Goal: Task Accomplishment & Management: Complete application form

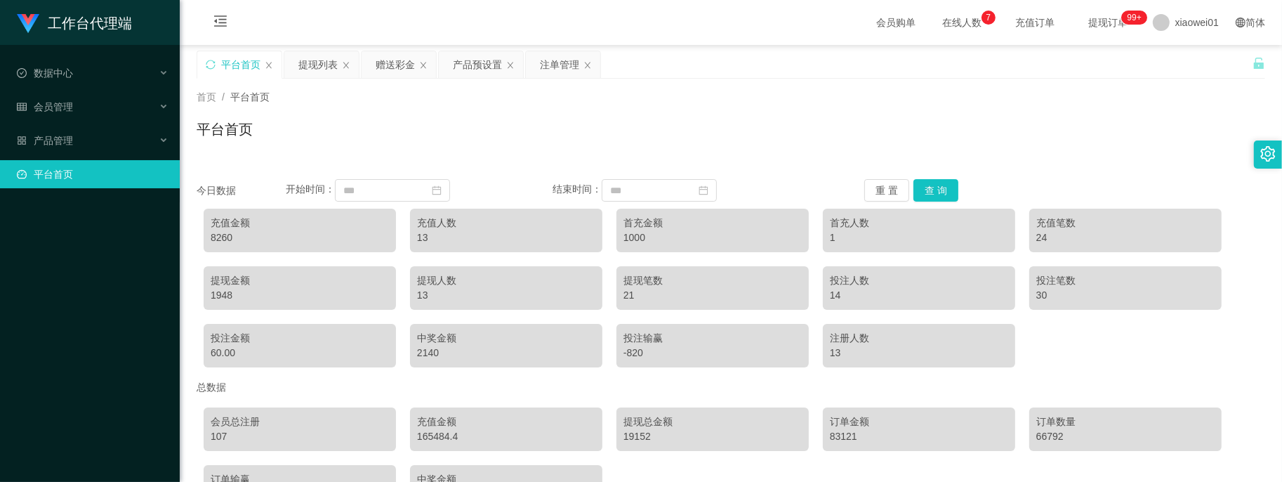
click at [598, 11] on div "会员购单 在线人数 0 1 2 3 4 5 6 7 8 9 0 1 2 3 4 5 6 7 8 9 0 1 2 3 4 5 6 7 8 9 充值订单 提现订单…" at bounding box center [731, 23] width 1102 height 46
click at [388, 62] on div "赠送彩金" at bounding box center [395, 64] width 39 height 27
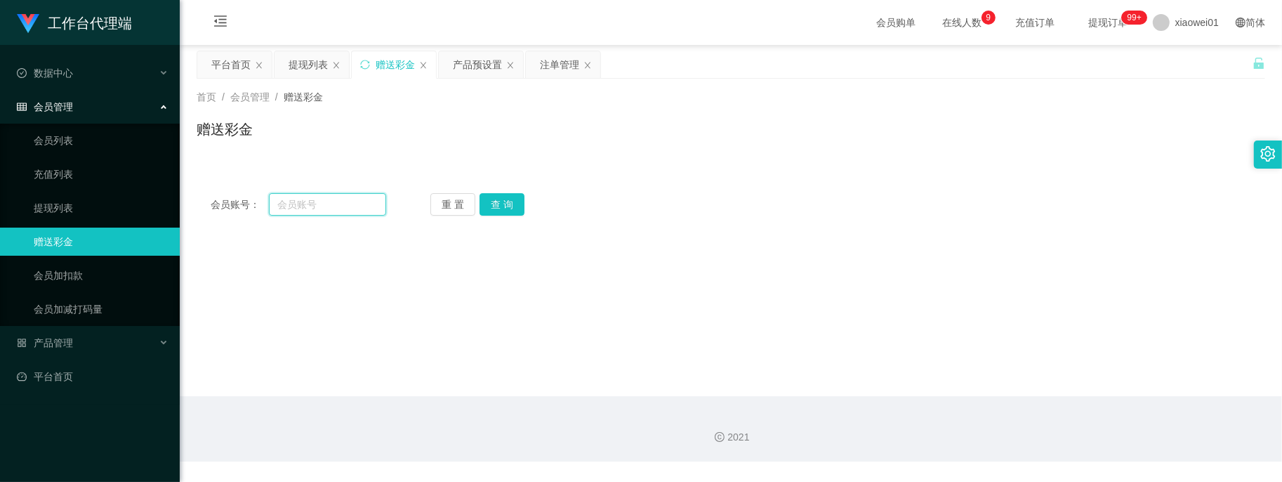
click at [349, 206] on input "text" at bounding box center [328, 204] width 118 height 22
paste input "0189888490"
type input "0189888490"
click at [515, 208] on button "查 询" at bounding box center [501, 204] width 45 height 22
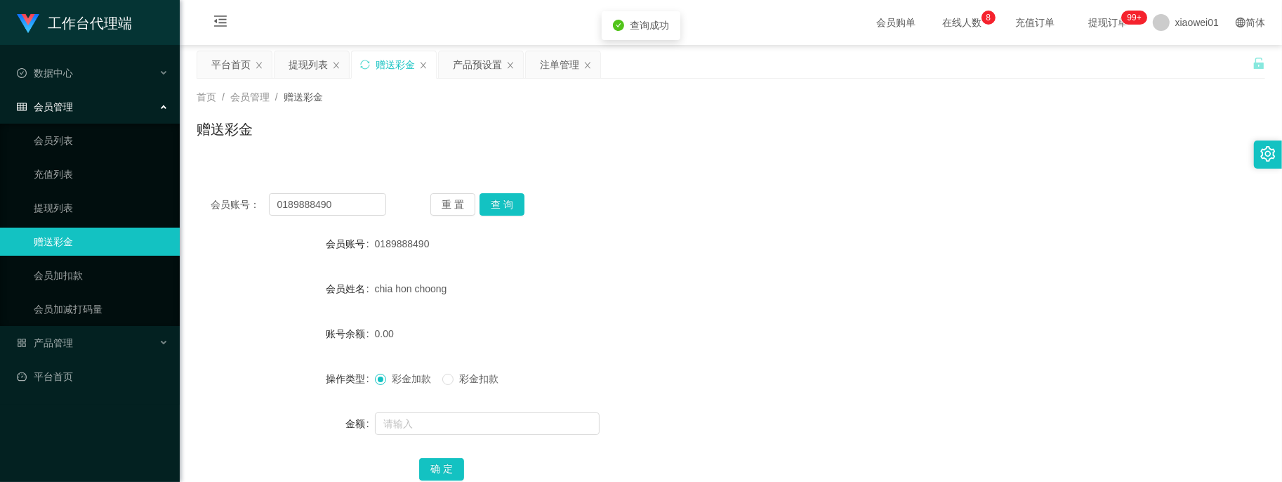
click at [455, 407] on form "会员账号 0189888490 会员姓名 chia hon choong 账号余额 0.00 操作类型 彩金加款 彩金扣款 金额 确 定" at bounding box center [731, 356] width 1068 height 253
click at [456, 419] on input "text" at bounding box center [487, 423] width 225 height 22
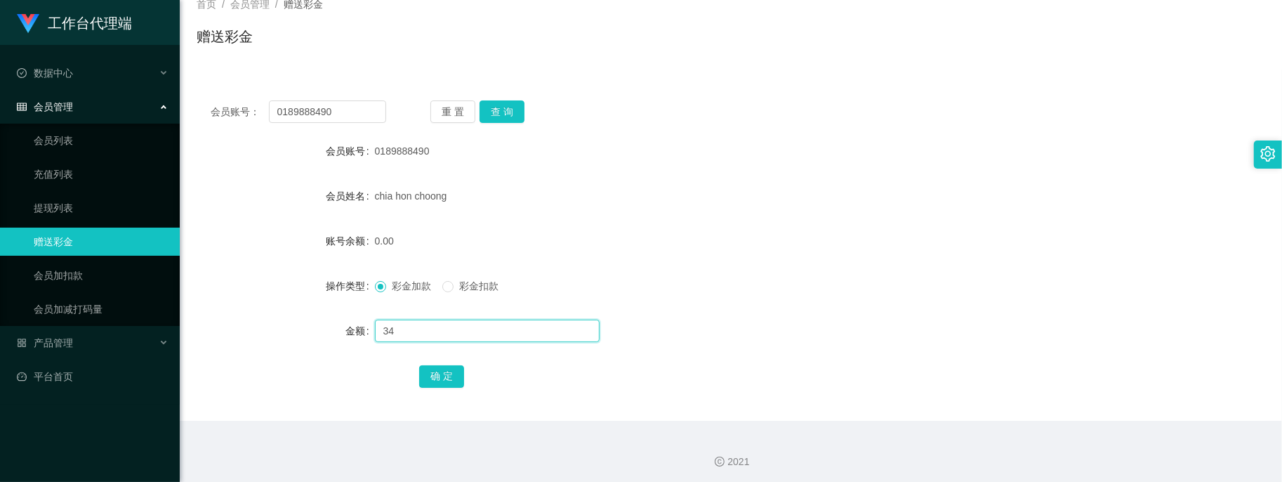
scroll to position [96, 0]
type input "34"
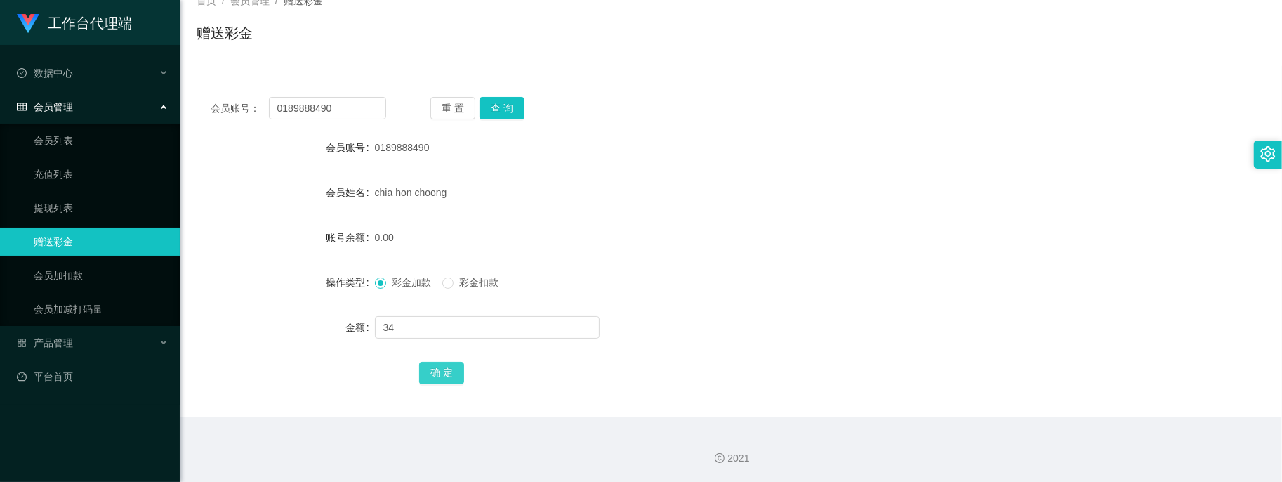
click at [435, 367] on button "确 定" at bounding box center [441, 373] width 45 height 22
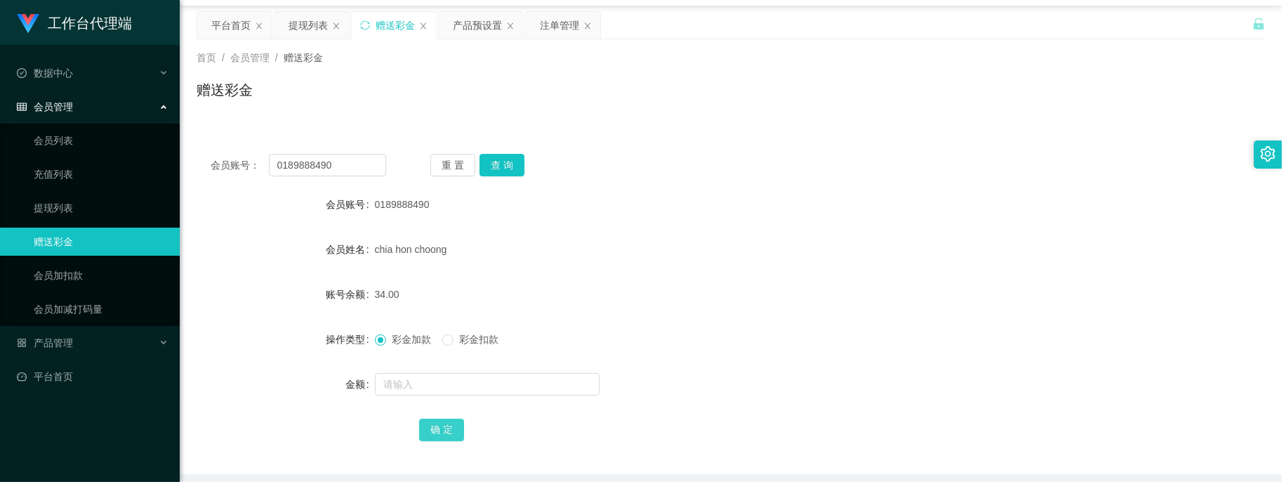
scroll to position [8, 0]
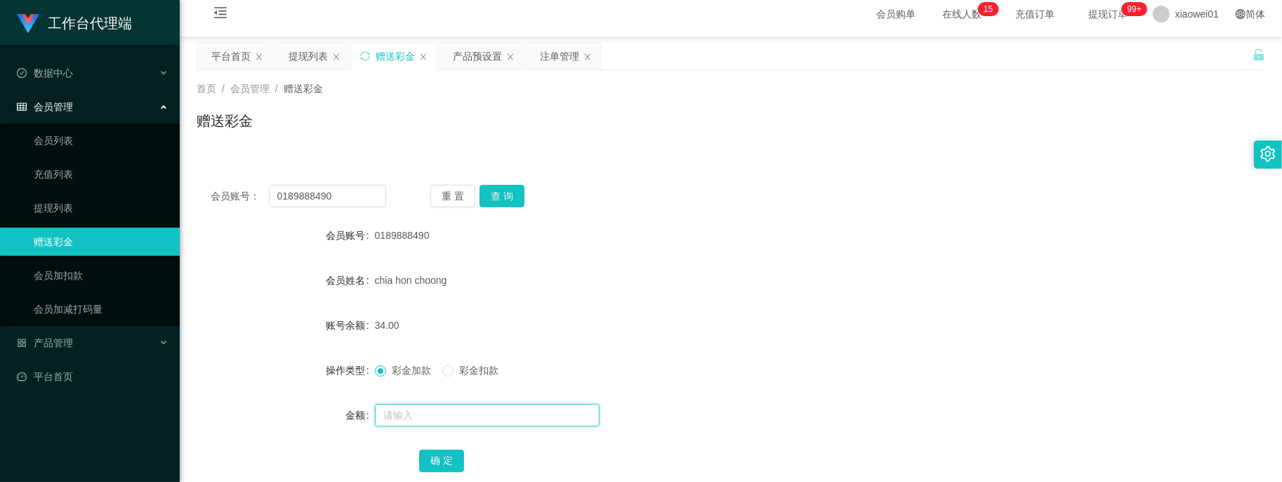
click at [412, 412] on input "text" at bounding box center [487, 415] width 225 height 22
paste input "sdiusdnwugcbgu"
type input "sdiusdnwugcbgu31"
drag, startPoint x: 342, startPoint y: 187, endPoint x: 25, endPoint y: 168, distance: 317.9
click at [43, 173] on section "工作台代理端 数据中心 会员管理 会员列表 充值列表 提现列表 赠送彩金 会员加扣款 会员加减打码量 产品管理 平台首页 保存配置 重置配置 整体风格设置 主…" at bounding box center [641, 281] width 1282 height 578
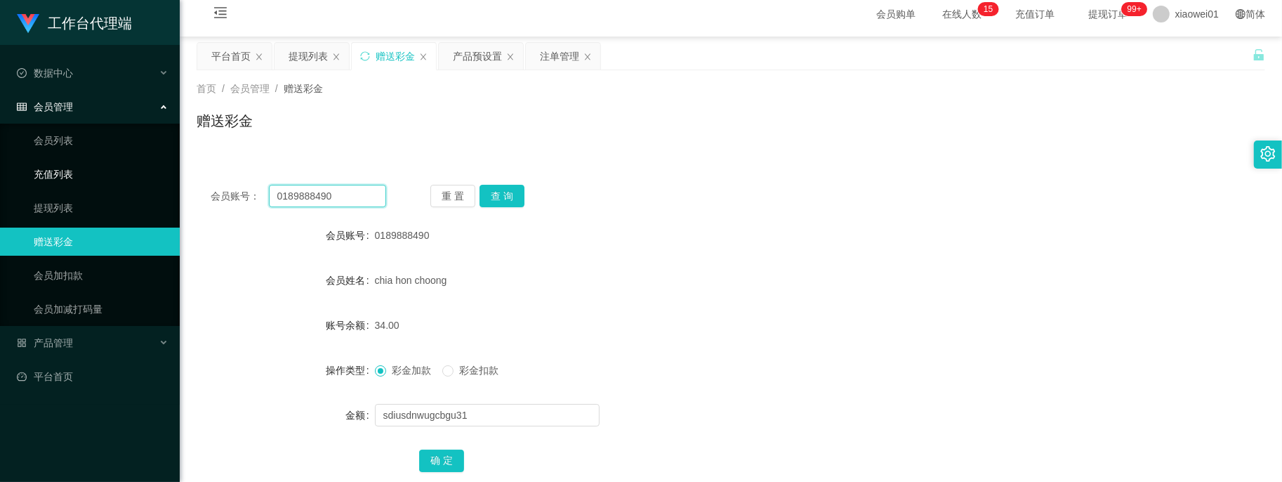
paste input "sdiusdnwugcbgu"
type input "sdiusdnwugcbgu"
click at [513, 194] on button "查 询" at bounding box center [501, 196] width 45 height 22
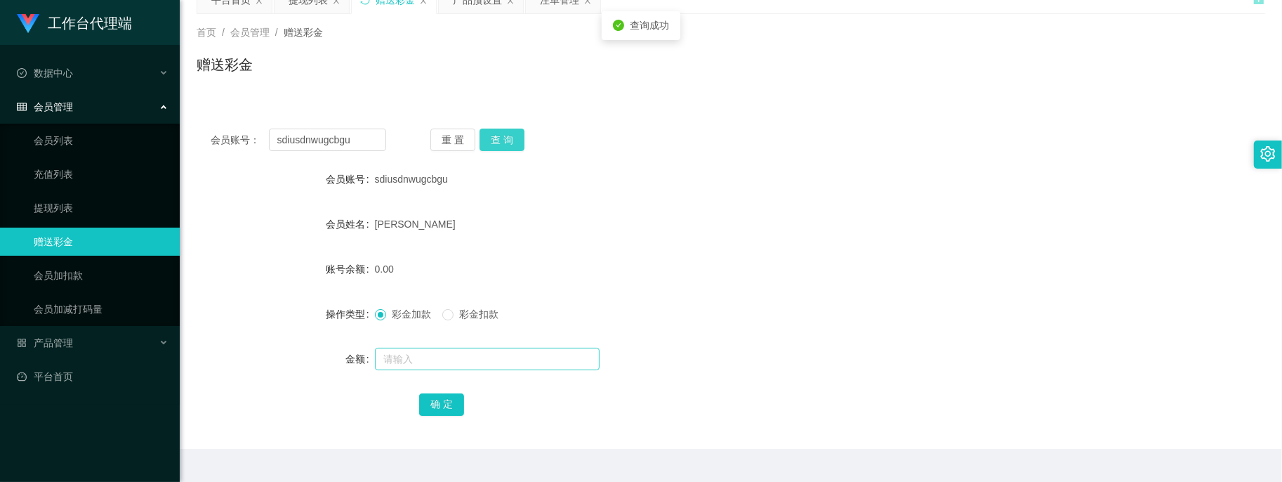
scroll to position [96, 0]
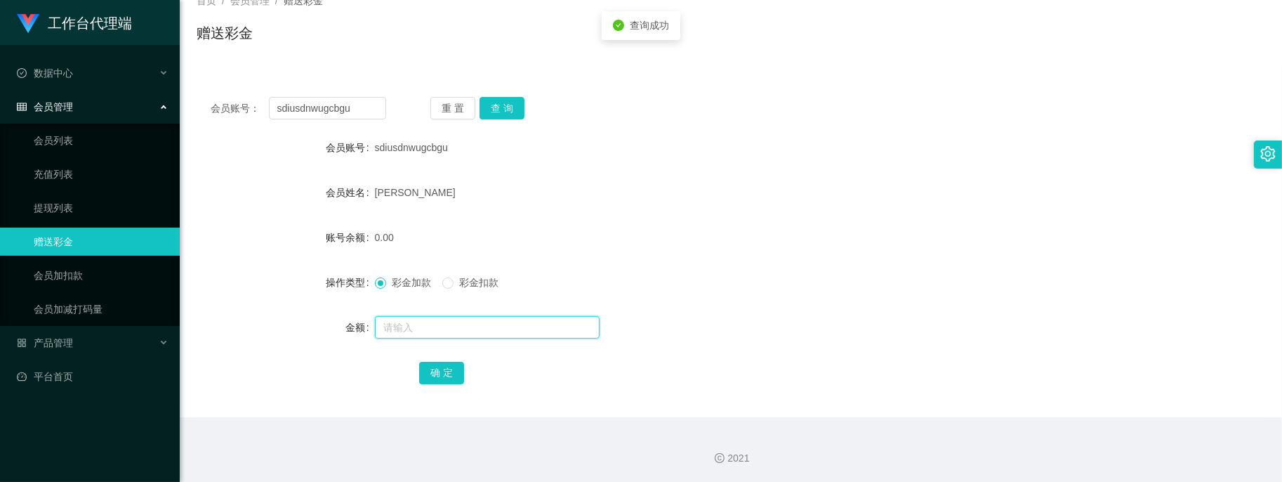
click at [397, 322] on input "text" at bounding box center [487, 327] width 225 height 22
type input "31"
click at [448, 376] on button "确 定" at bounding box center [441, 373] width 45 height 22
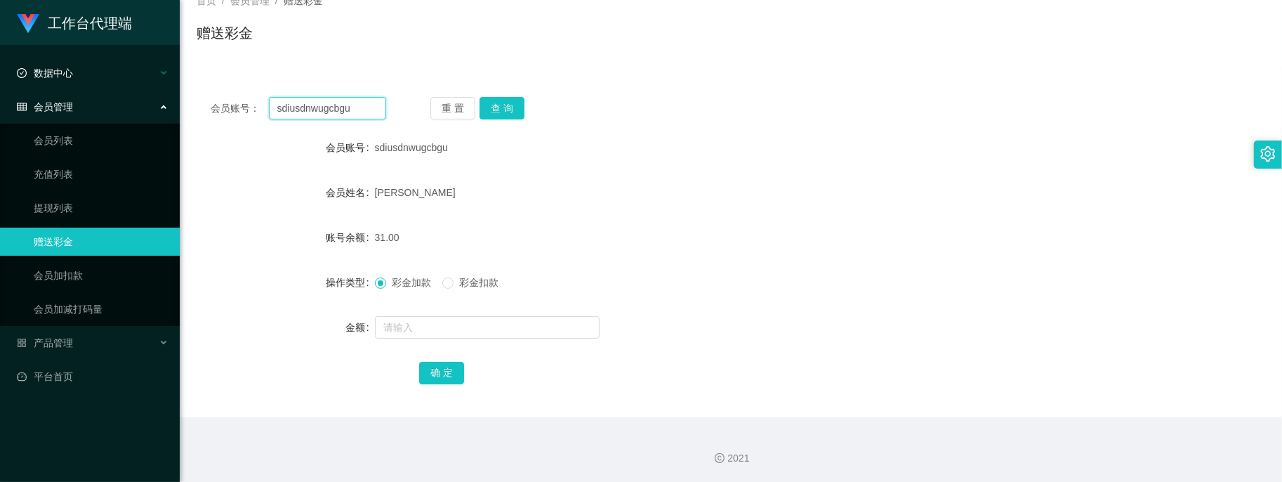
drag, startPoint x: 359, startPoint y: 110, endPoint x: 4, endPoint y: 83, distance: 356.9
click at [25, 85] on section "工作台代理端 数据中心 会员管理 会员列表 充值列表 提现列表 赠送彩金 会员加扣款 会员加减打码量 产品管理 平台首页 保存配置 重置配置 整体风格设置 主…" at bounding box center [641, 193] width 1282 height 578
paste input "0189755034"
type input "0189755034"
click at [516, 100] on button "查 询" at bounding box center [501, 108] width 45 height 22
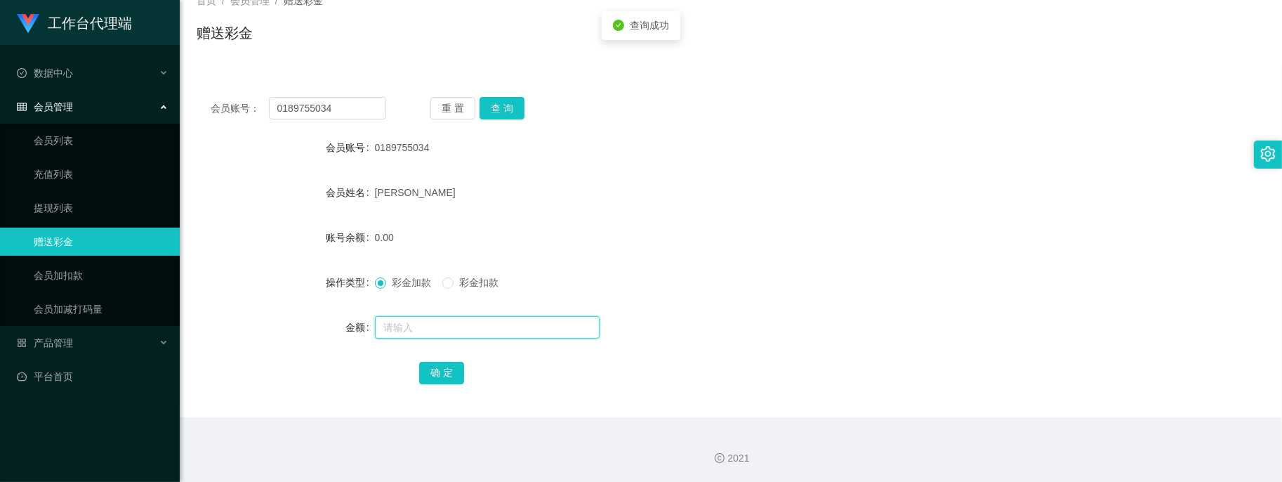
click at [465, 324] on input "text" at bounding box center [487, 327] width 225 height 22
type input "36"
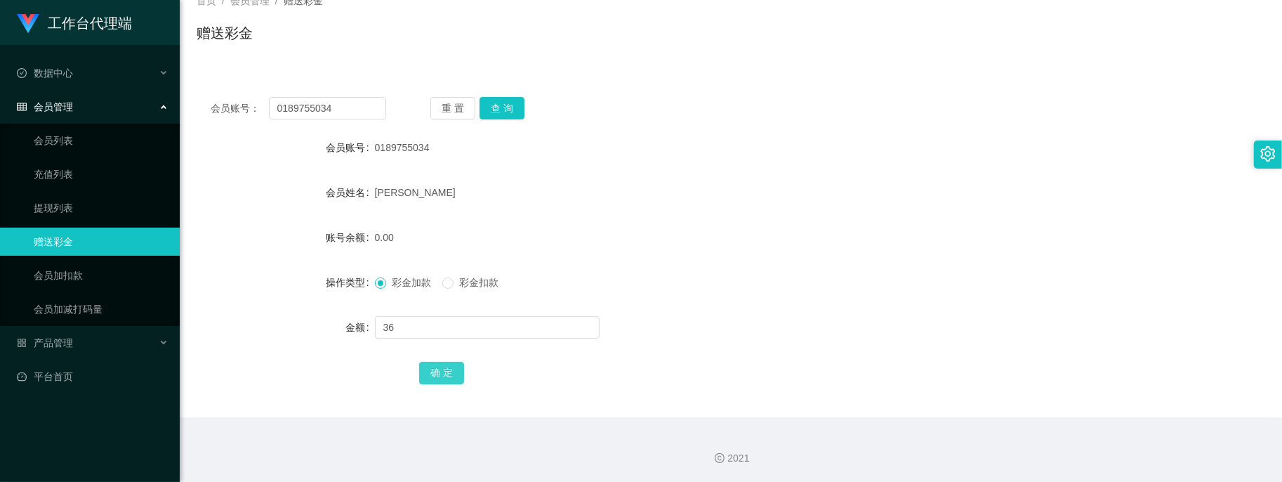
click at [434, 366] on button "确 定" at bounding box center [441, 373] width 45 height 22
drag, startPoint x: 272, startPoint y: 105, endPoint x: 74, endPoint y: 84, distance: 199.8
click at [107, 88] on section "工作台代理端 数据中心 会员管理 会员列表 充值列表 提现列表 赠送彩金 会员加扣款 会员加减打码量 产品管理 平台首页 保存配置 重置配置 整体风格设置 主…" at bounding box center [641, 193] width 1282 height 578
paste input "aaa11111"
type input "aaa11111"
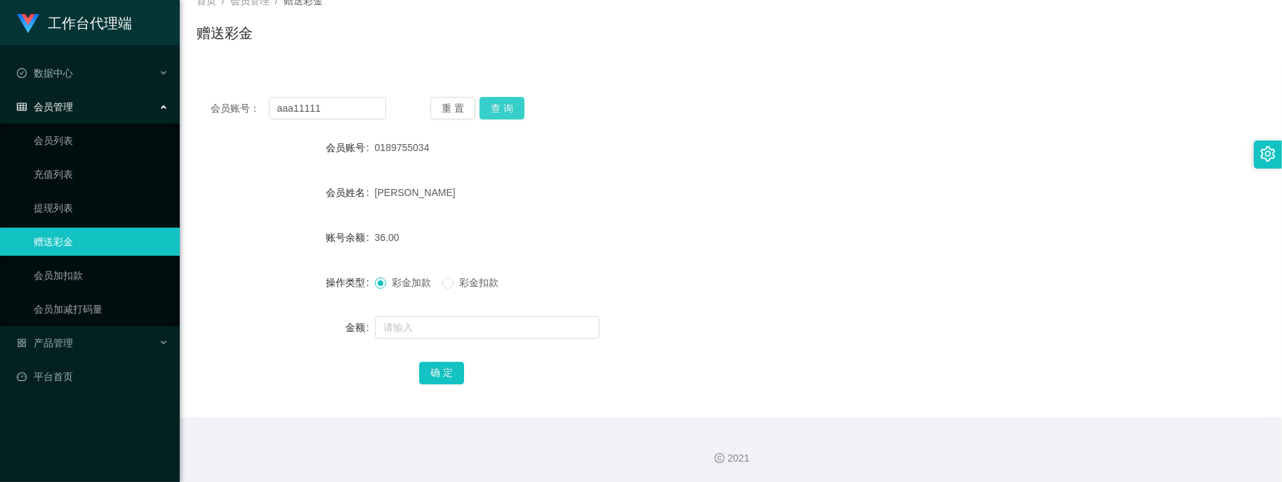
click at [503, 102] on button "查 询" at bounding box center [501, 108] width 45 height 22
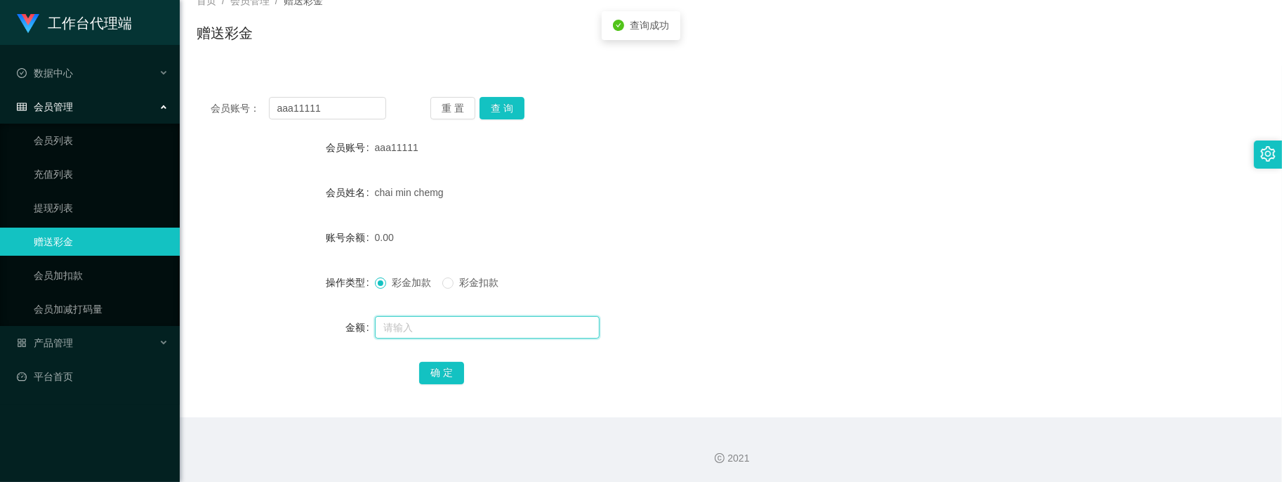
click at [457, 327] on input "text" at bounding box center [487, 327] width 225 height 22
type input "31"
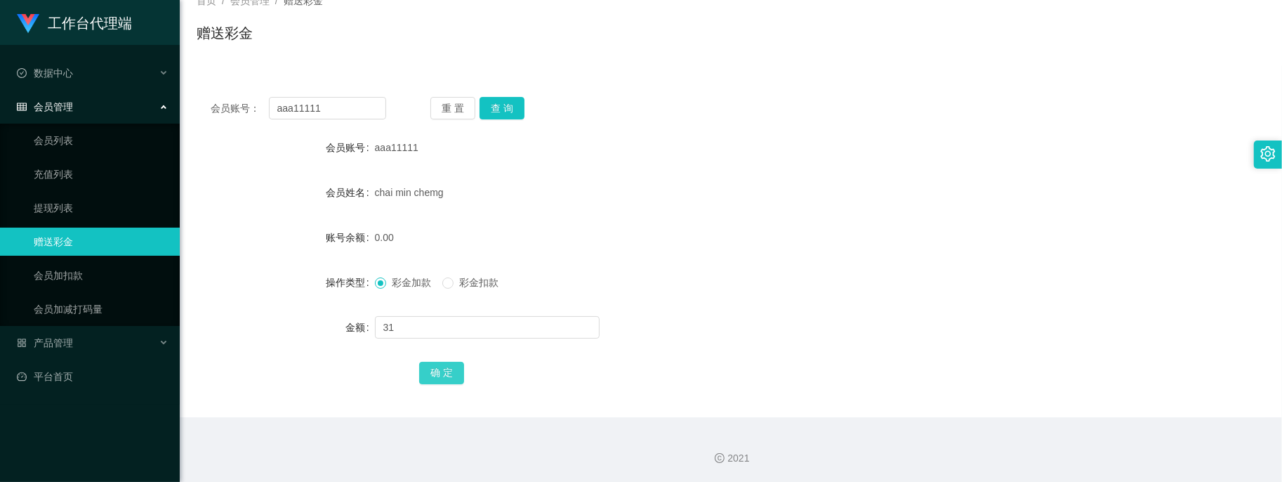
click at [434, 376] on button "确 定" at bounding box center [441, 373] width 45 height 22
click at [704, 204] on div "chai min chemg" at bounding box center [686, 192] width 623 height 28
drag, startPoint x: 360, startPoint y: 99, endPoint x: 302, endPoint y: 96, distance: 58.3
click at [98, 74] on section "工作台代理端 数据中心 会员管理 会员列表 充值列表 提现列表 赠送彩金 会员加扣款 会员加减打码量 产品管理 平台首页 保存配置 重置配置 整体风格设置 主…" at bounding box center [641, 193] width 1282 height 578
paste input "samson1313"
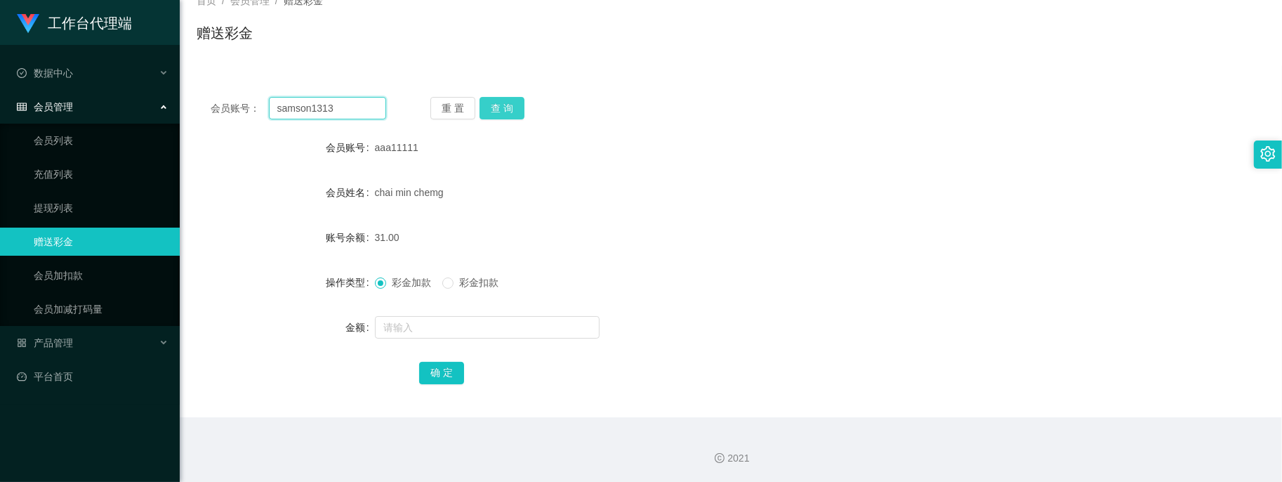
type input "samson1313"
click at [516, 103] on button "查 询" at bounding box center [501, 108] width 45 height 22
click at [520, 342] on form "会员账号 samson1313 会员姓名 [PERSON_NAME] 账号余额 0.00 操作类型 彩金加款 彩金扣款 金额 确 定" at bounding box center [731, 259] width 1068 height 253
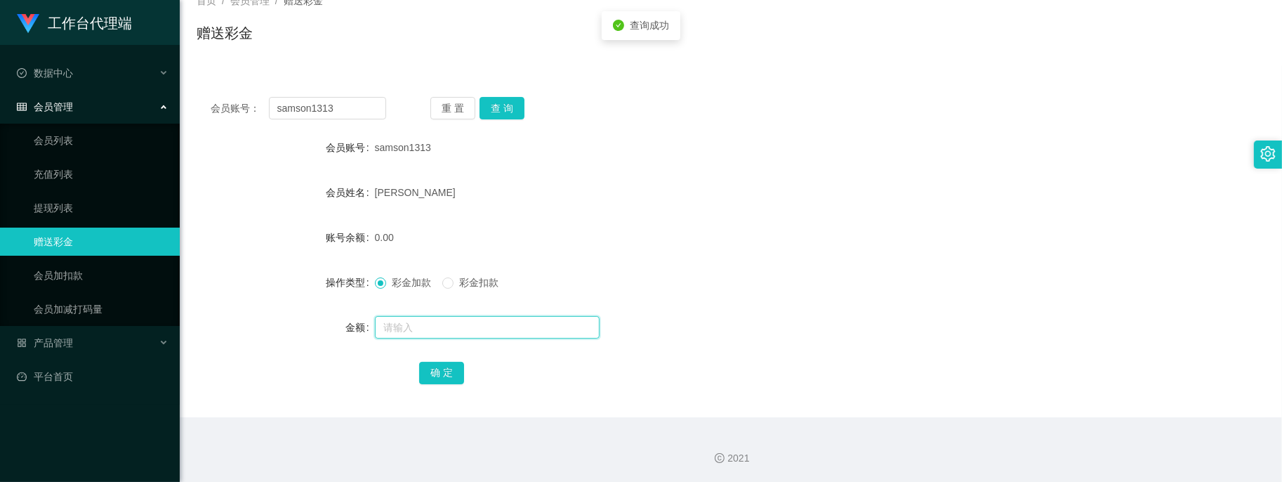
click at [510, 328] on input "text" at bounding box center [487, 327] width 225 height 22
type input "35"
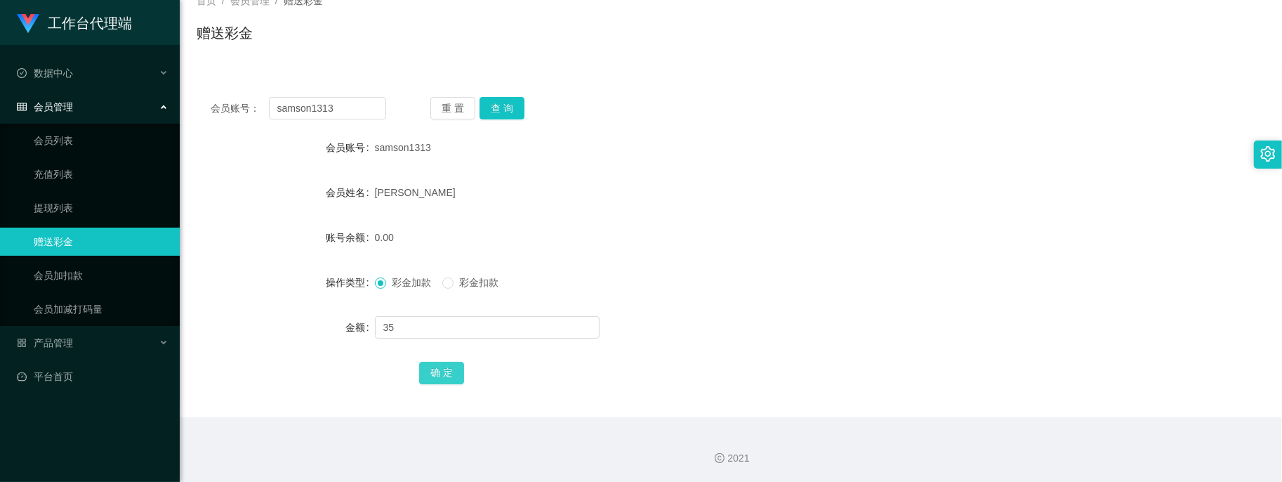
click at [455, 367] on button "确 定" at bounding box center [441, 373] width 45 height 22
click at [415, 324] on input "text" at bounding box center [487, 327] width 225 height 22
drag, startPoint x: 155, startPoint y: 100, endPoint x: 44, endPoint y: 95, distance: 111.0
click at [48, 96] on section "工作台代理端 数据中心 会员管理 会员列表 充值列表 提现列表 赠送彩金 会员加扣款 会员加减打码量 产品管理 平台首页 保存配置 重置配置 整体风格设置 主…" at bounding box center [641, 193] width 1282 height 578
paste input "Sun1234567"
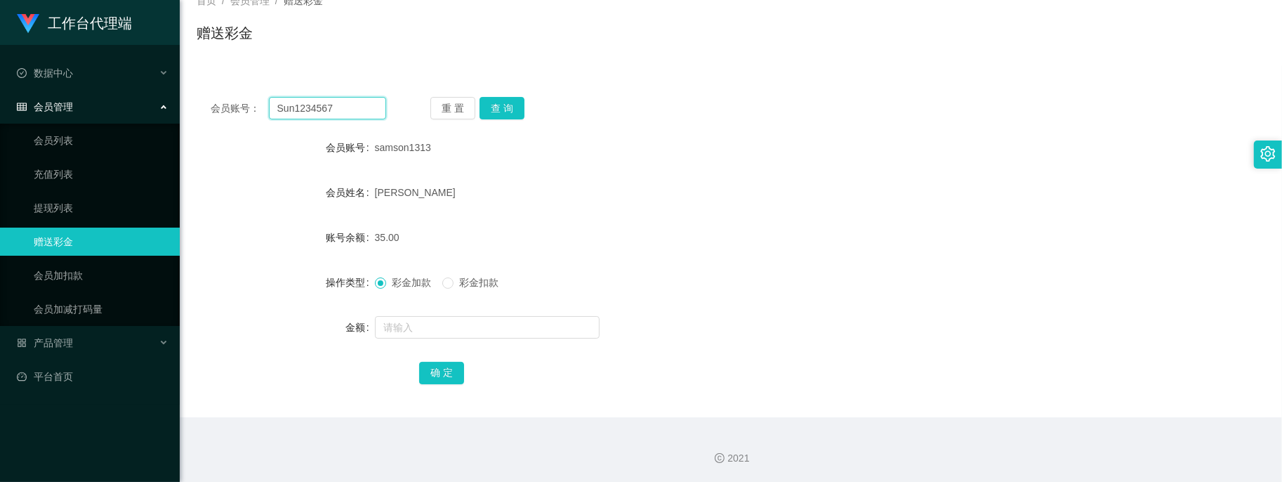
type input "Sun1234567"
click at [444, 302] on form "会员账号 samson1313 会员姓名 [PERSON_NAME] KIAN 账号余额 35.00 操作类型 彩金加款 彩金扣款 金额 确 定" at bounding box center [731, 259] width 1068 height 253
click at [444, 313] on div at bounding box center [686, 327] width 623 height 28
click at [491, 112] on button "查 询" at bounding box center [501, 108] width 45 height 22
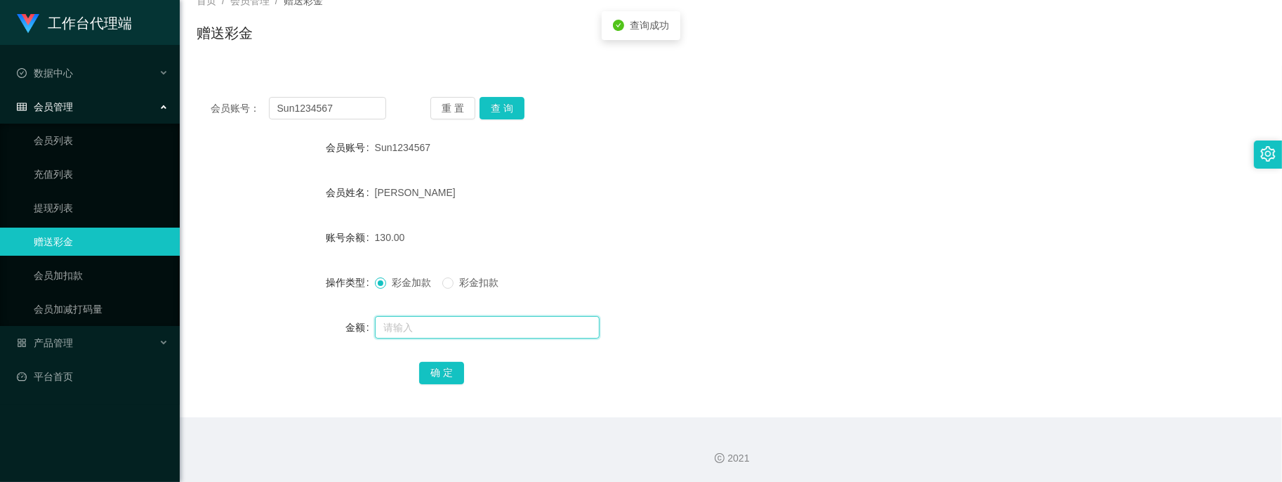
click at [465, 319] on input "text" at bounding box center [487, 327] width 225 height 22
click at [510, 113] on button "查 询" at bounding box center [501, 108] width 45 height 22
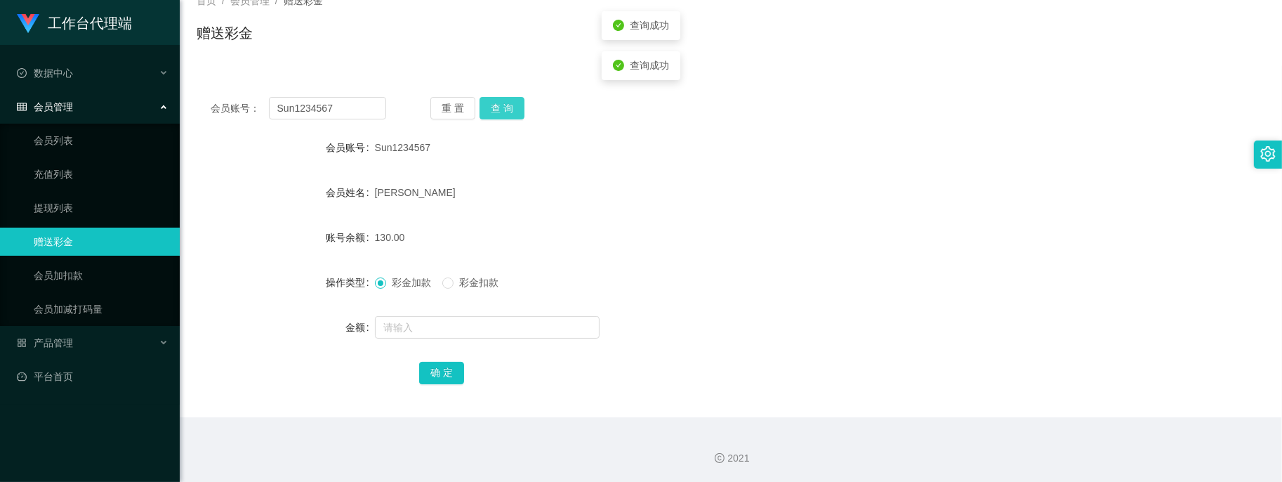
scroll to position [0, 0]
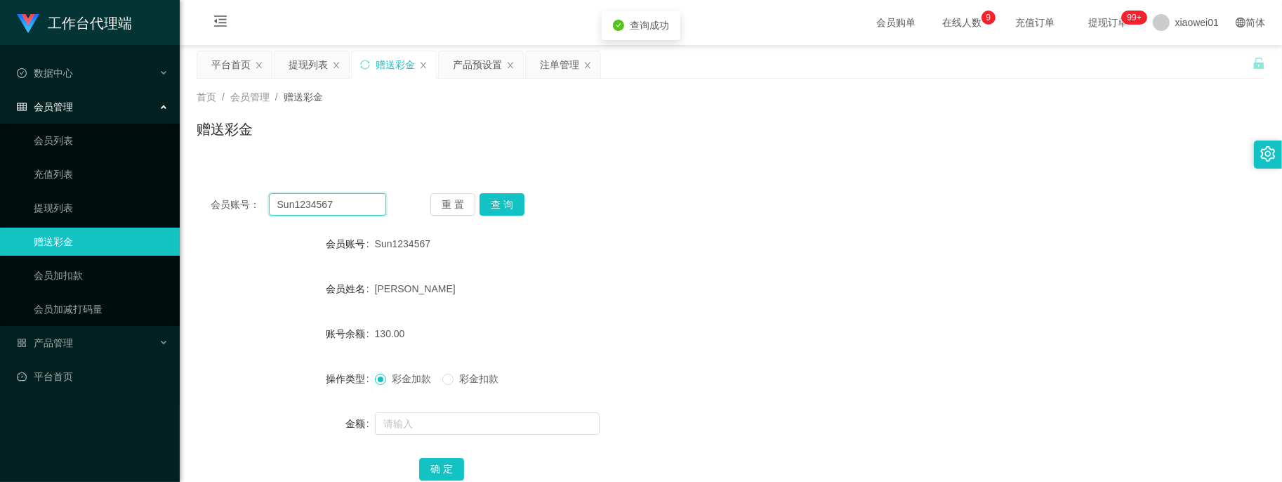
click at [328, 205] on input "Sun1234567" at bounding box center [328, 204] width 118 height 22
click at [276, 67] on div "提现列表" at bounding box center [311, 64] width 74 height 27
click at [302, 67] on div "提现列表" at bounding box center [308, 64] width 39 height 27
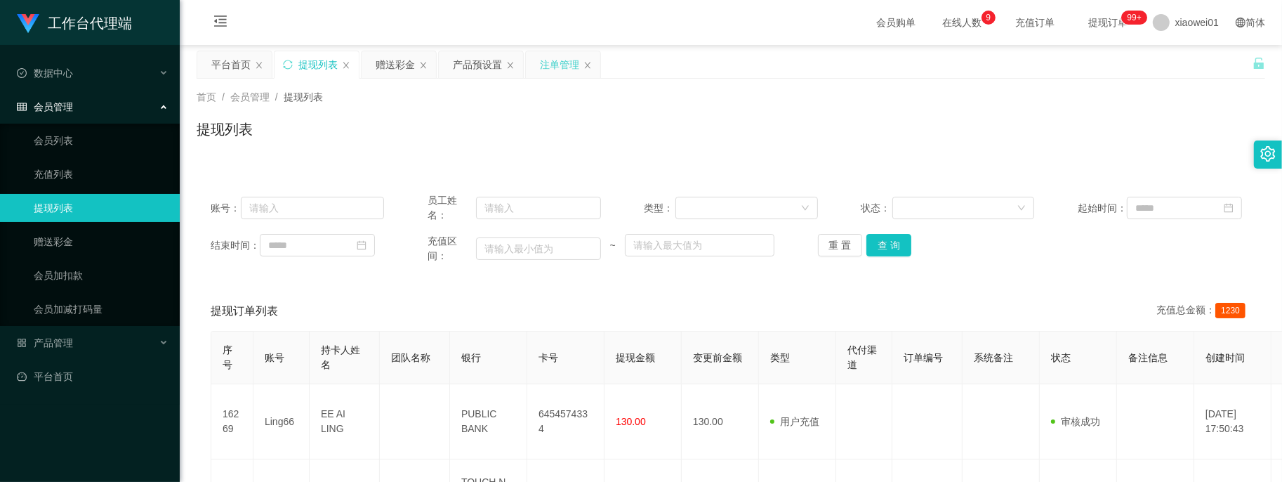
click at [548, 65] on div "注单管理" at bounding box center [559, 64] width 39 height 27
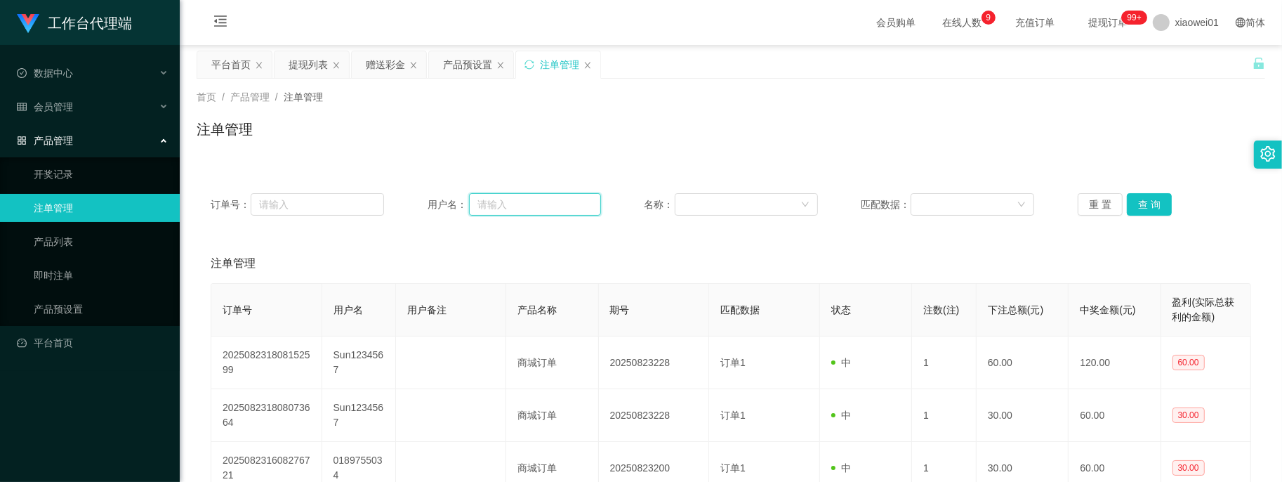
click at [538, 198] on input "text" at bounding box center [535, 204] width 132 height 22
paste input "Sun1234567"
type input "Sun1234567"
click at [1156, 204] on button "查 询" at bounding box center [1149, 204] width 45 height 22
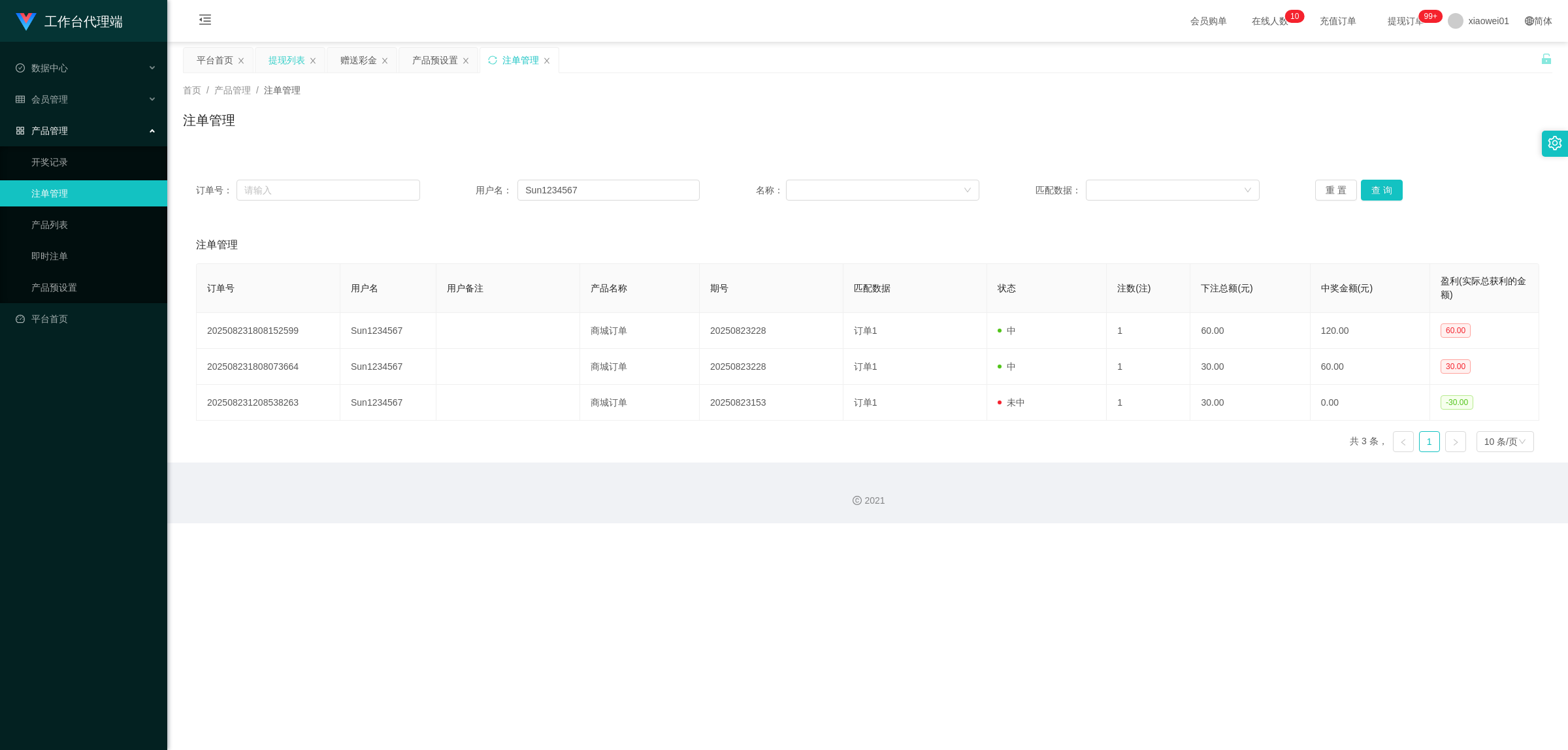
click at [309, 67] on div "提现列表" at bounding box center [289, 60] width 69 height 25
click at [273, 69] on div "提现列表" at bounding box center [287, 60] width 36 height 25
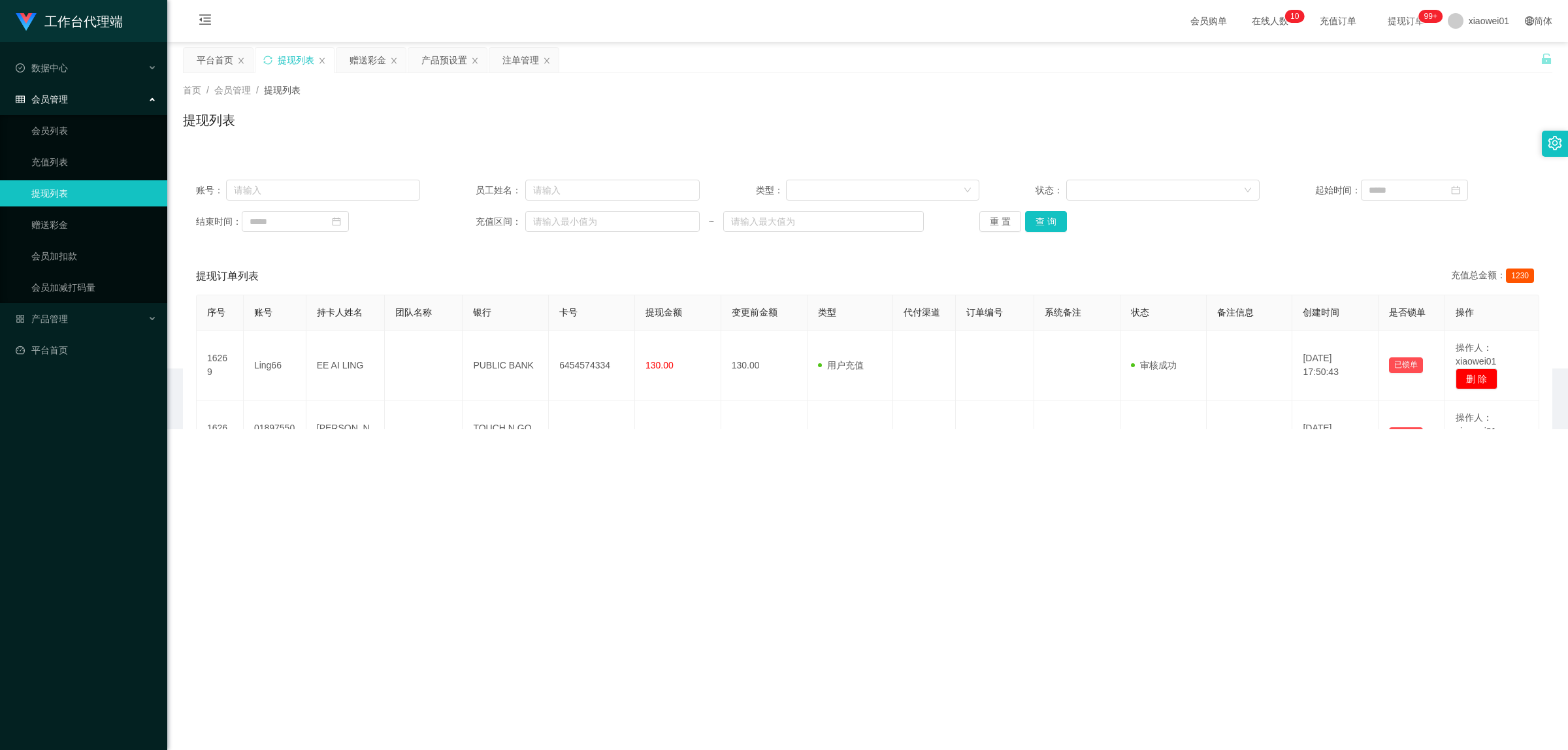
click at [277, 63] on div "提现列表" at bounding box center [295, 60] width 36 height 25
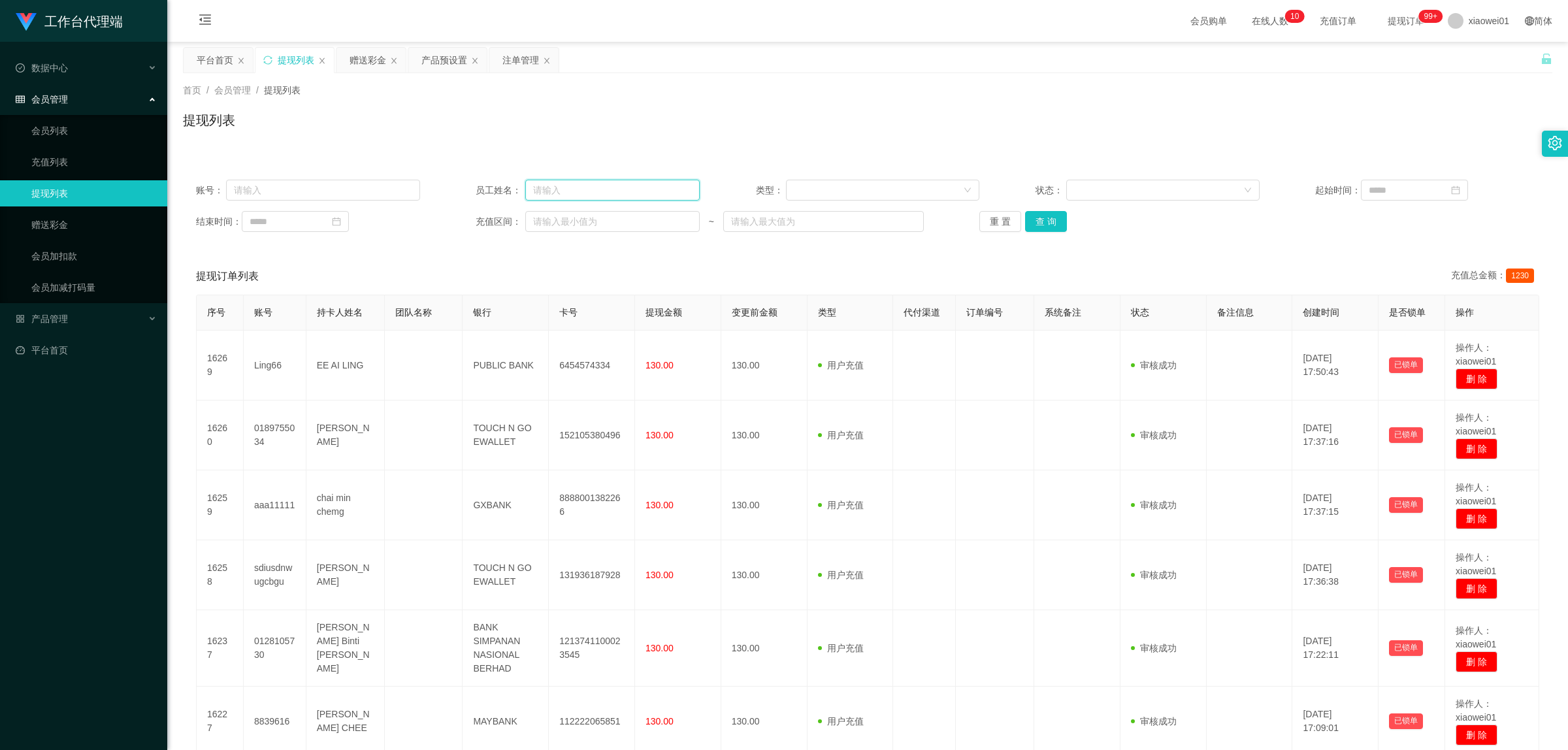
click at [621, 191] on input "text" at bounding box center [611, 190] width 174 height 20
paste input "Sun1234567"
type input "Sun1234567"
click at [1056, 216] on button "查 询" at bounding box center [1045, 221] width 42 height 20
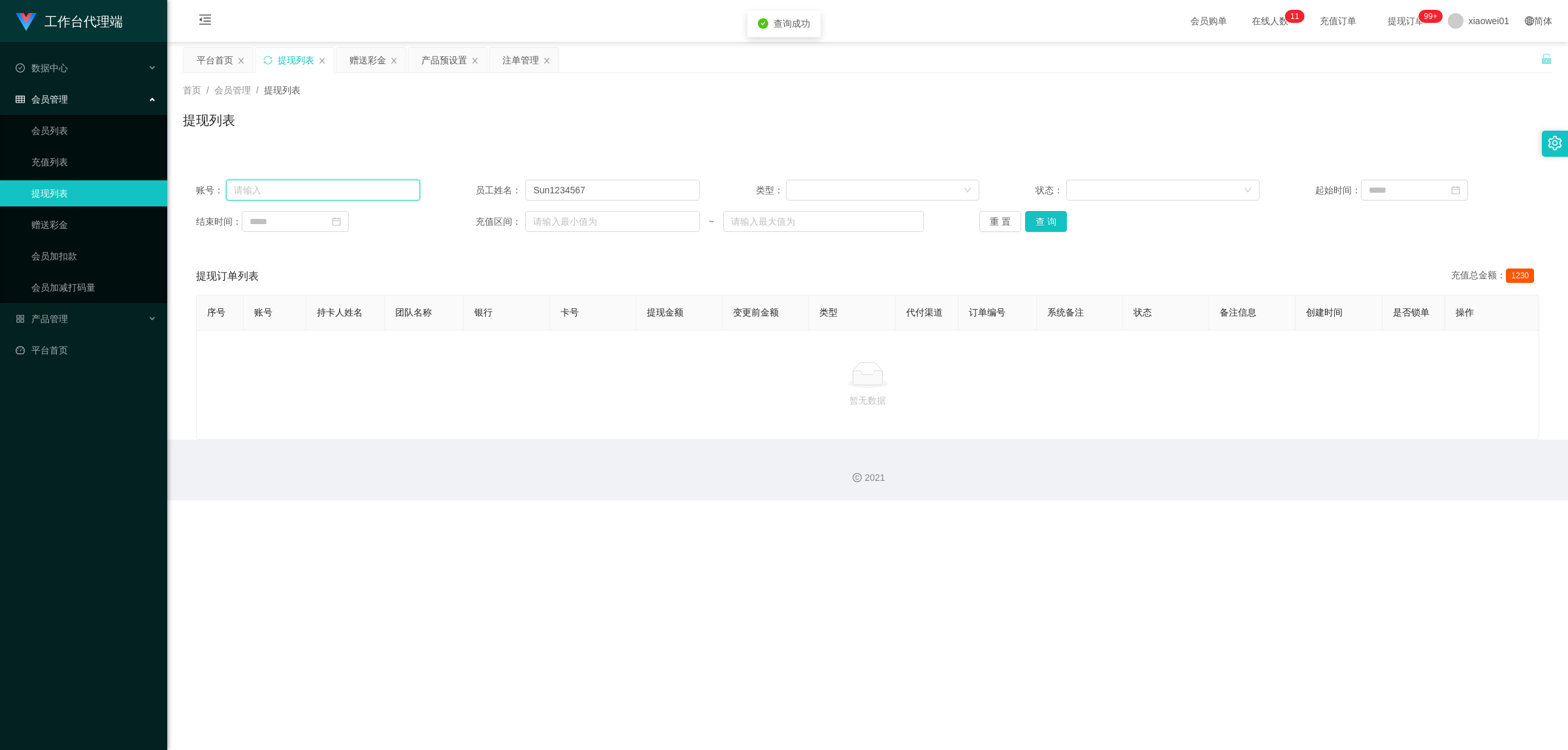
drag, startPoint x: 305, startPoint y: 192, endPoint x: 429, endPoint y: 201, distance: 124.3
click at [305, 192] on input "text" at bounding box center [323, 190] width 194 height 20
paste input "Sun1234567"
type input "Sun1234567"
drag, startPoint x: 611, startPoint y: 190, endPoint x: 239, endPoint y: 174, distance: 372.3
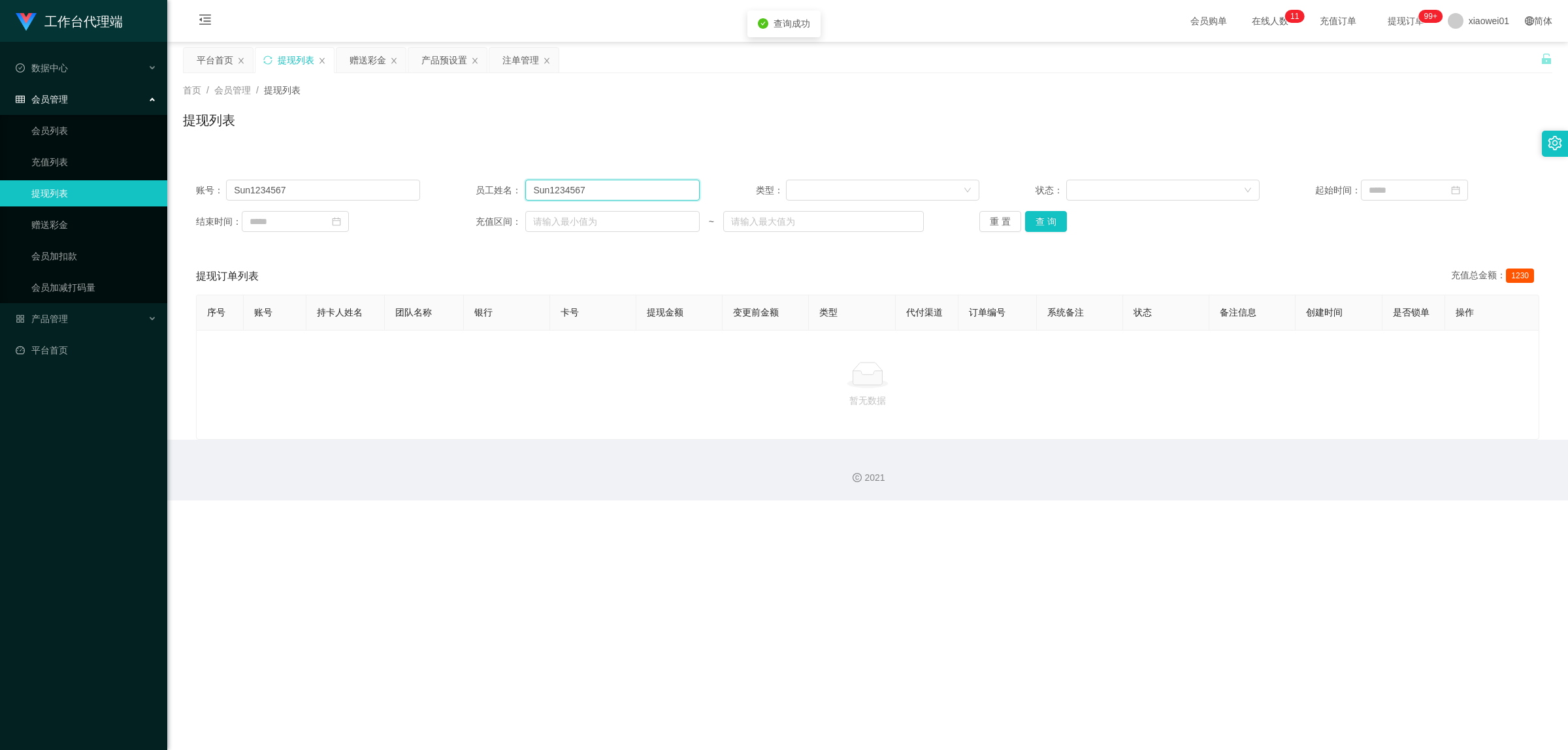
click at [240, 174] on div "账号： Sun1234567 员工姓名： Sun1234567 类型： 状态： 起始时间： 结束时间： 充值区间： ~ 重 置 查 询" at bounding box center [867, 206] width 1369 height 78
click at [1053, 217] on button "查 询" at bounding box center [1045, 221] width 42 height 20
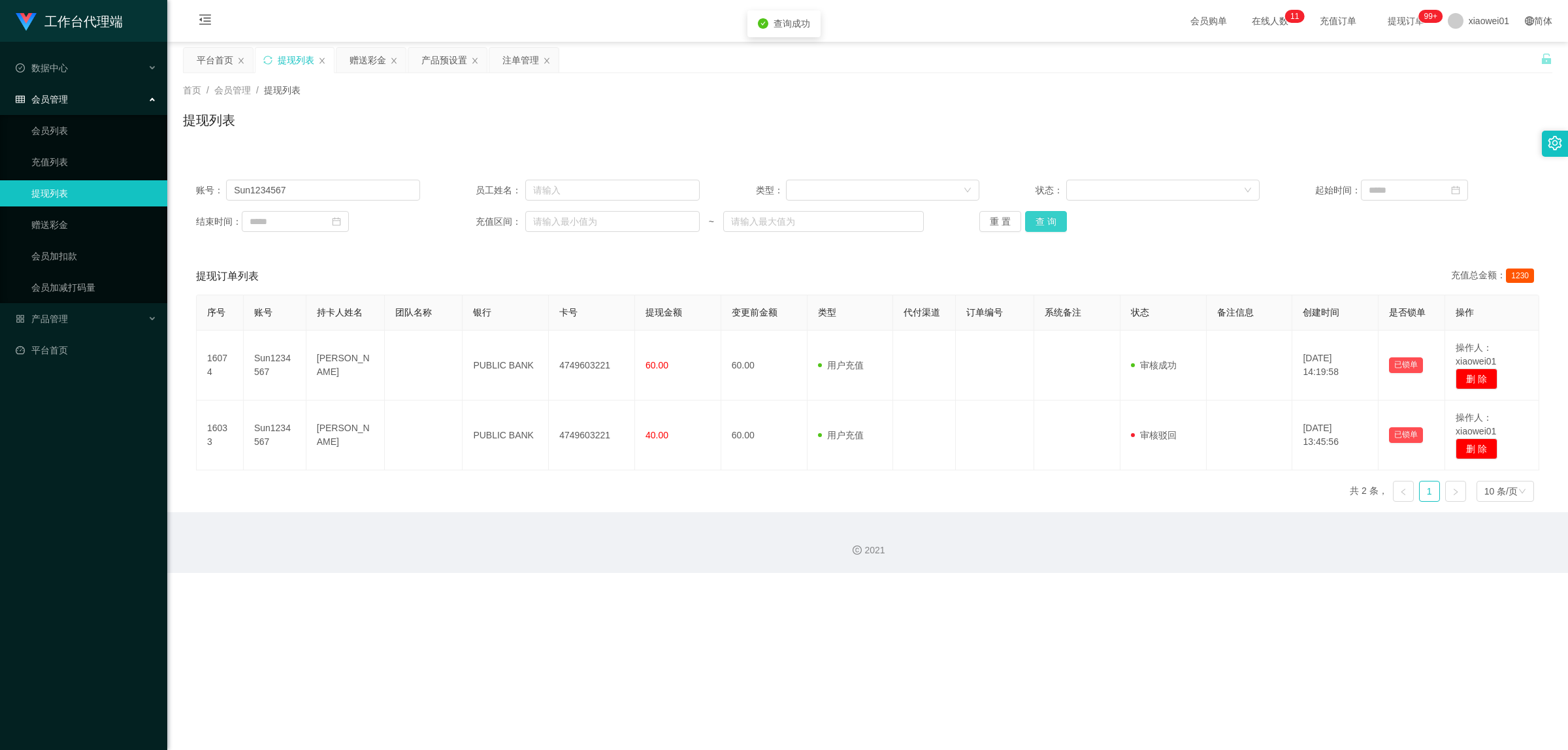
click at [1053, 217] on button "查 询" at bounding box center [1045, 221] width 42 height 20
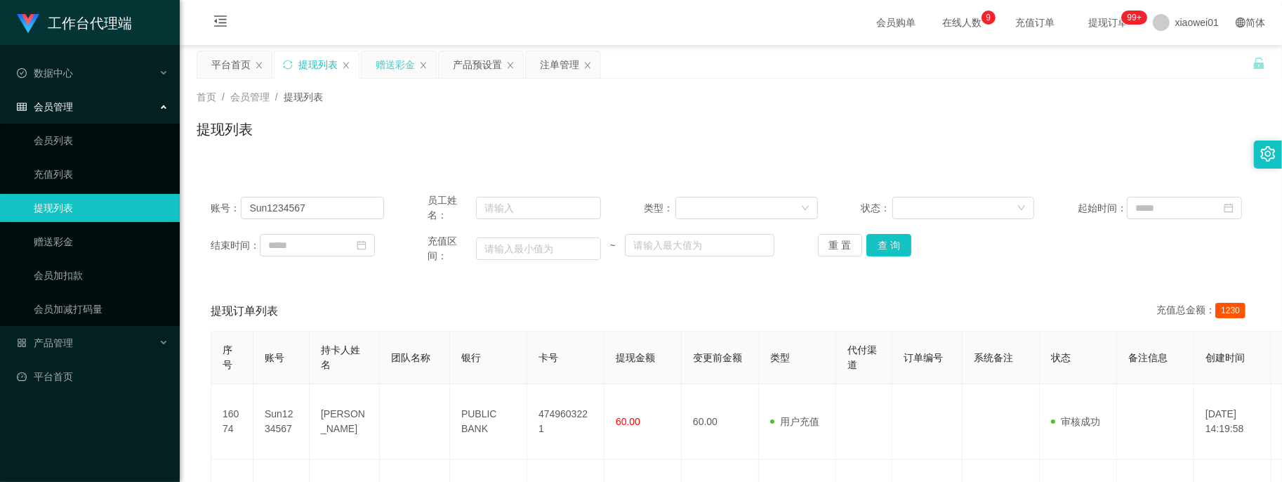
click at [388, 74] on div "赠送彩金" at bounding box center [395, 64] width 39 height 27
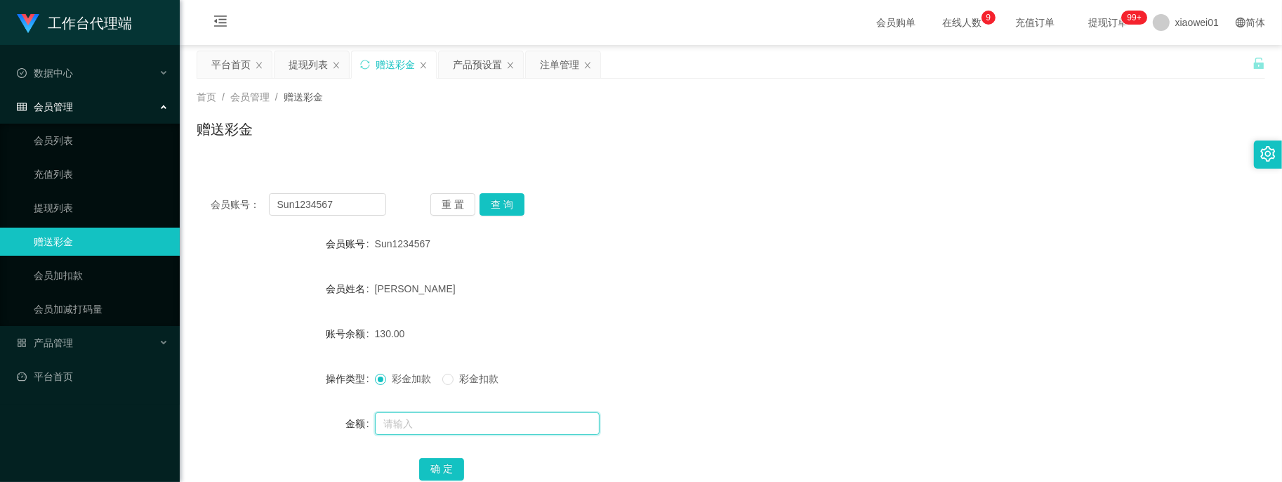
click at [420, 426] on input "text" at bounding box center [487, 423] width 225 height 22
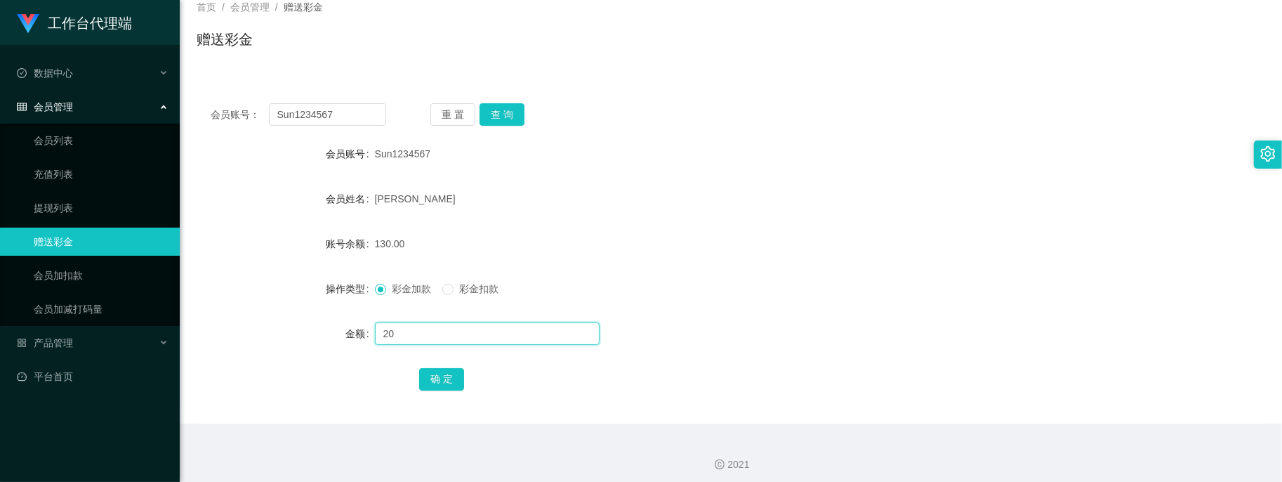
scroll to position [96, 0]
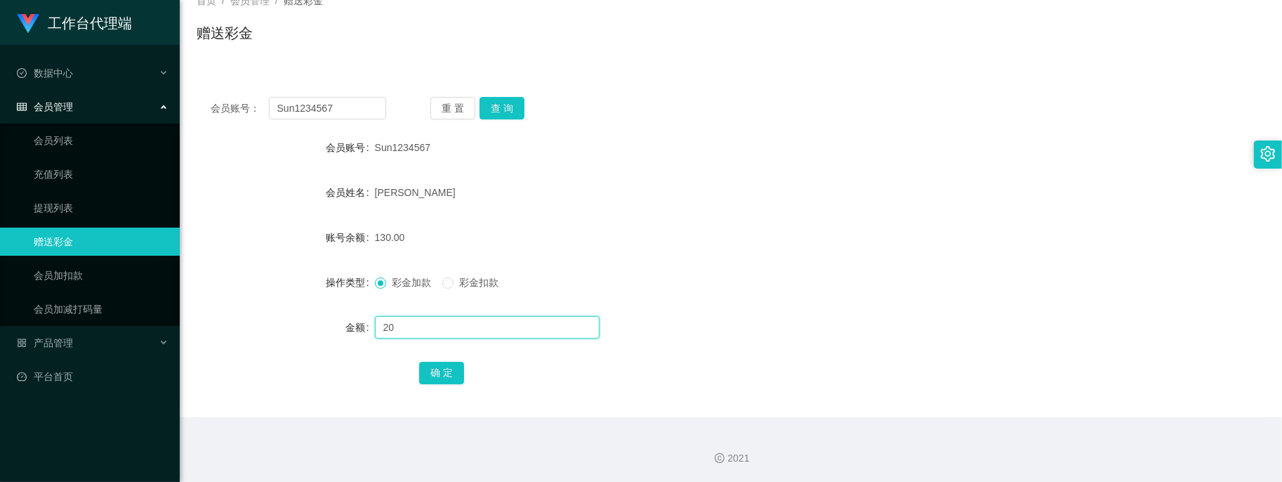
type input "20"
click at [450, 355] on form "会员账号 Sun1234567 会员姓名 [PERSON_NAME] 账号余额 130.00 操作类型 彩金加款 彩金扣款 金额 20 确 定" at bounding box center [731, 259] width 1068 height 253
click at [446, 362] on button "确 定" at bounding box center [441, 373] width 45 height 22
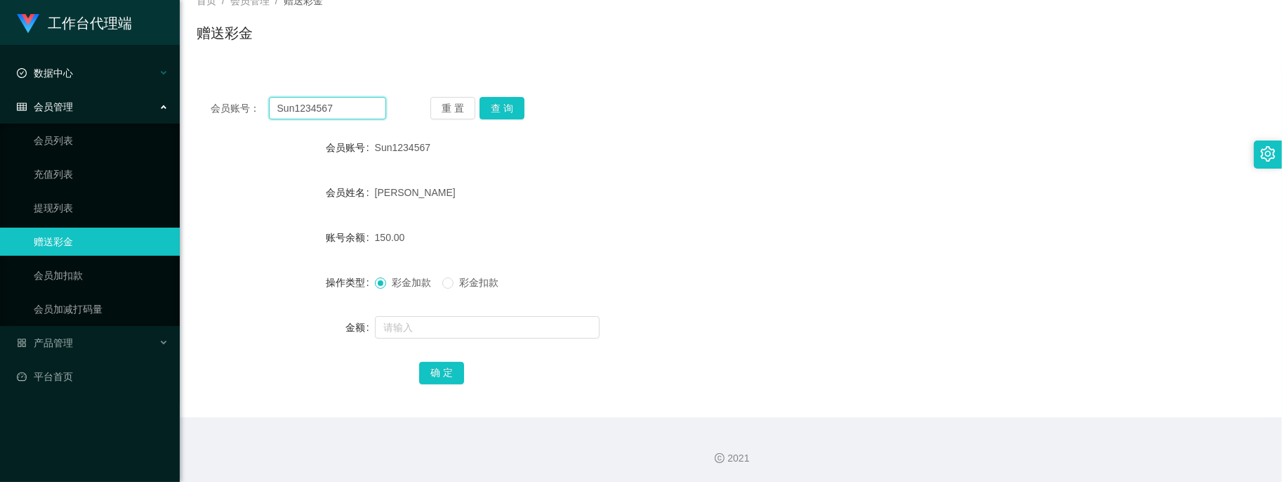
drag, startPoint x: 346, startPoint y: 109, endPoint x: 90, endPoint y: 72, distance: 258.8
click at [97, 77] on section "工作台代理端 数据中心 会员管理 会员列表 充值列表 提现列表 赠送彩金 会员加扣款 会员加减打码量 产品管理 开奖记录 注单管理 产品列表 即时注单 产品预…" at bounding box center [641, 193] width 1282 height 578
paste input "Ling66"
type input "Ling66"
click at [522, 97] on div "重 置 查 询" at bounding box center [518, 108] width 176 height 22
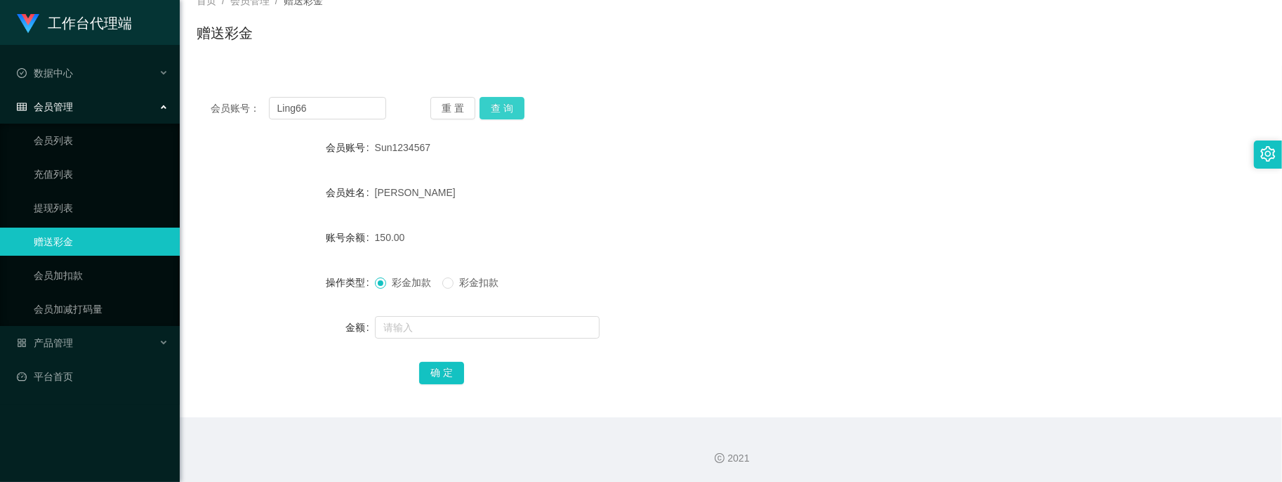
click at [512, 99] on button "查 询" at bounding box center [501, 108] width 45 height 22
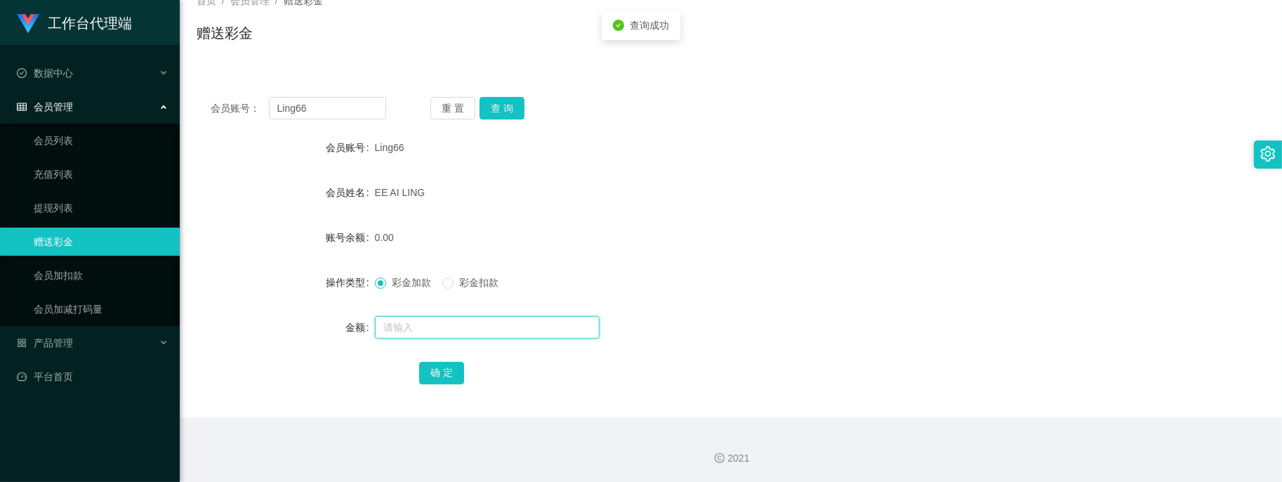
click at [405, 336] on input "text" at bounding box center [487, 327] width 225 height 22
type input "37"
click at [419, 366] on button "确 定" at bounding box center [441, 373] width 45 height 22
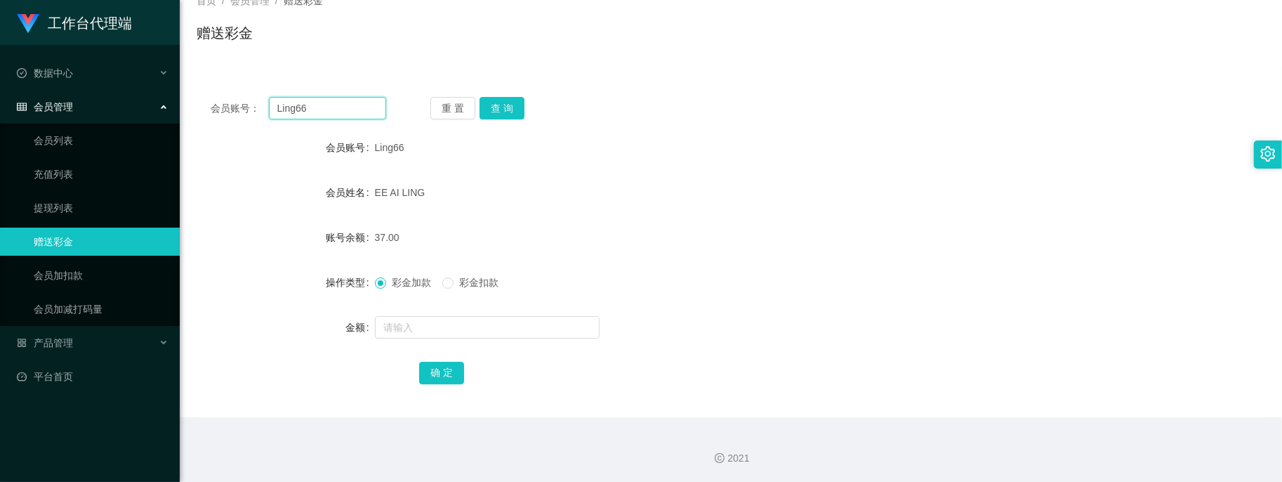
drag, startPoint x: 296, startPoint y: 110, endPoint x: 88, endPoint y: 88, distance: 209.6
click at [105, 90] on section "工作台代理端 数据中心 会员管理 会员列表 充值列表 提现列表 赠送彩金 会员加扣款 会员加减打码量 产品管理 开奖记录 注单管理 产品列表 即时注单 产品预…" at bounding box center [641, 193] width 1282 height 578
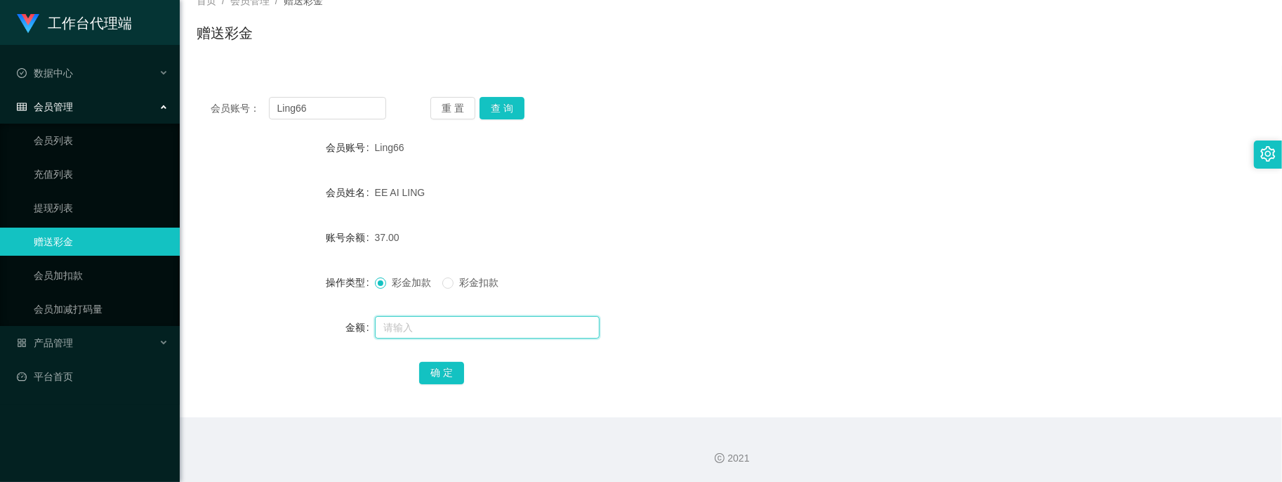
click at [425, 332] on input "text" at bounding box center [487, 327] width 225 height 22
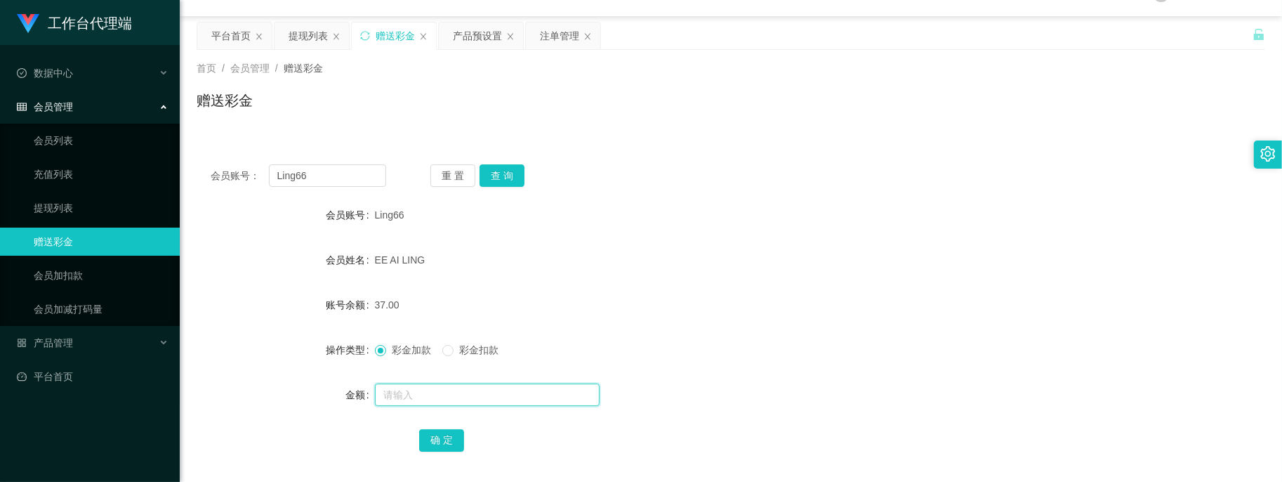
scroll to position [8, 0]
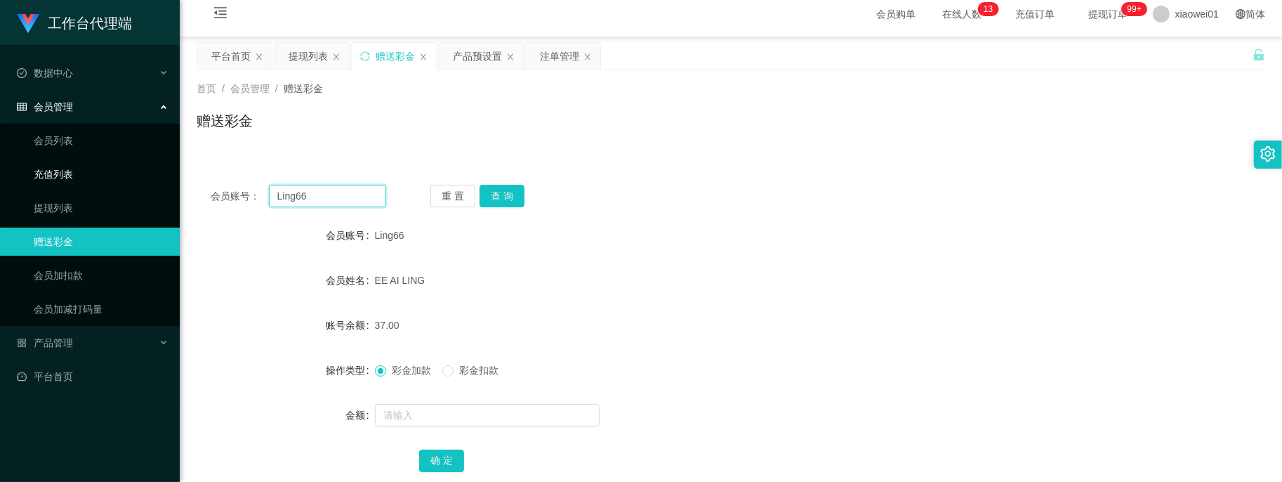
drag, startPoint x: 345, startPoint y: 204, endPoint x: 60, endPoint y: 187, distance: 285.5
click at [60, 187] on section "工作台代理端 数据中心 会员管理 会员列表 充值列表 提现列表 赠送彩金 会员加扣款 会员加减打码量 产品管理 开奖记录 注单管理 产品列表 即时注单 产品预…" at bounding box center [641, 281] width 1282 height 578
paste input "0128105730"
type input "0128105730"
click at [510, 201] on button "查 询" at bounding box center [501, 196] width 45 height 22
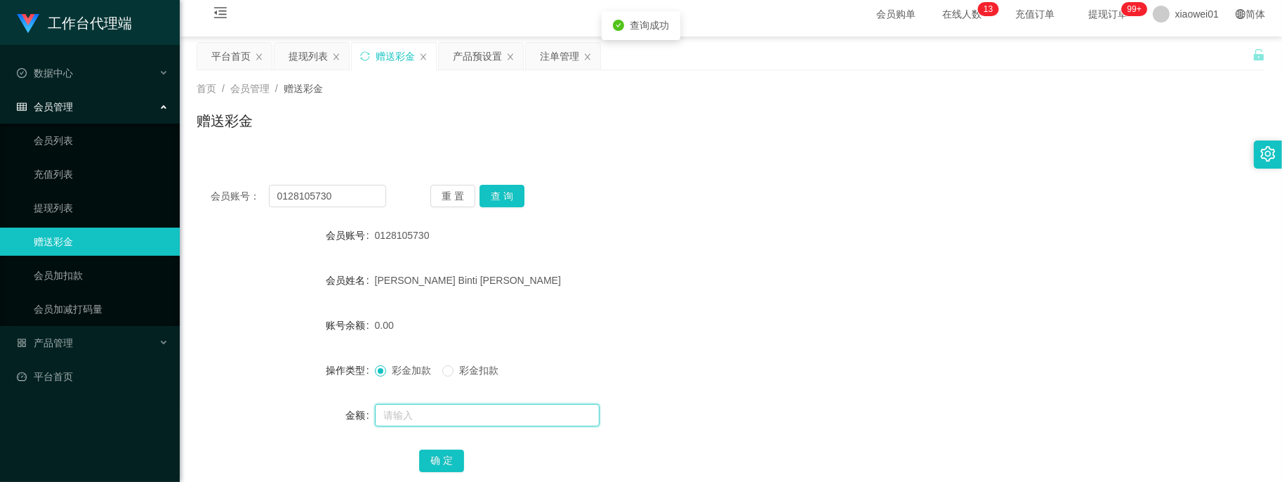
click at [465, 421] on input "text" at bounding box center [487, 415] width 225 height 22
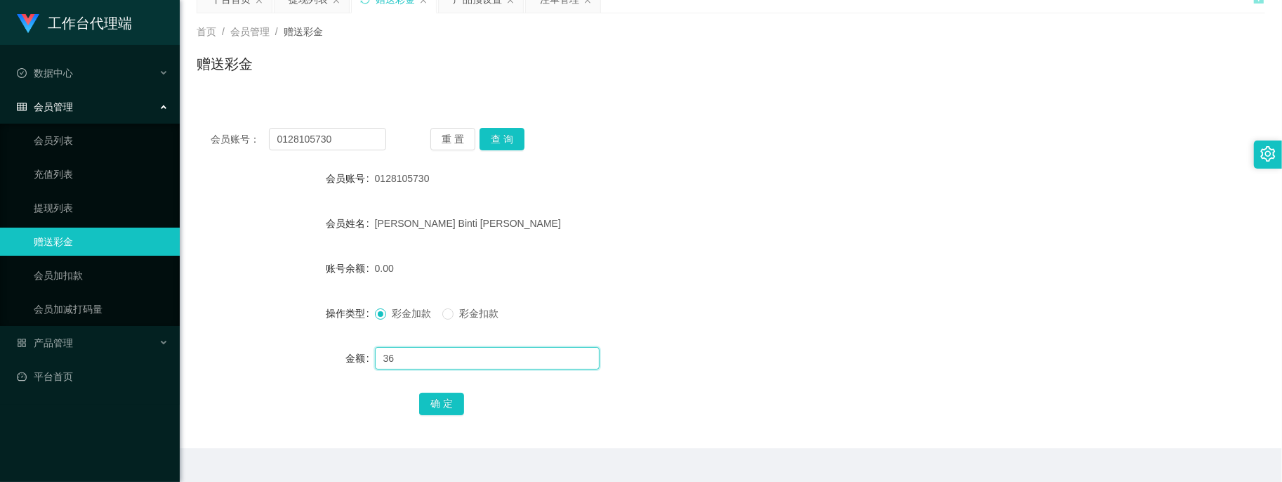
scroll to position [96, 0]
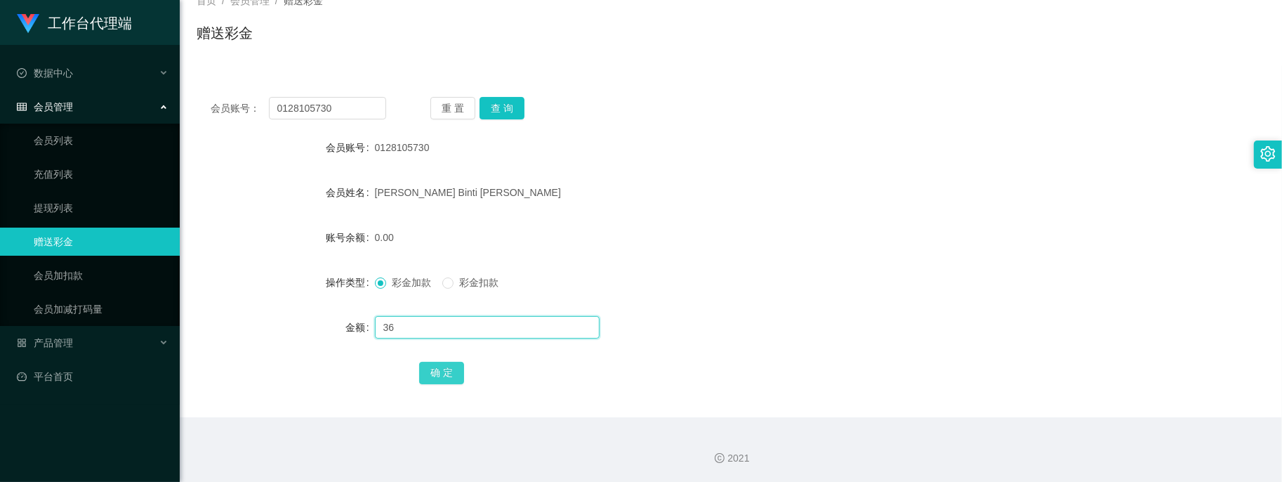
type input "36"
click at [444, 372] on button "确 定" at bounding box center [441, 373] width 45 height 22
click at [875, 168] on form "会员账号 0128105730 会员姓名 [PERSON_NAME] Binti [PERSON_NAME] 账号余额 36.00 操作类型 彩金加款 彩金扣…" at bounding box center [731, 259] width 1068 height 253
